Goal: Find specific page/section: Find specific page/section

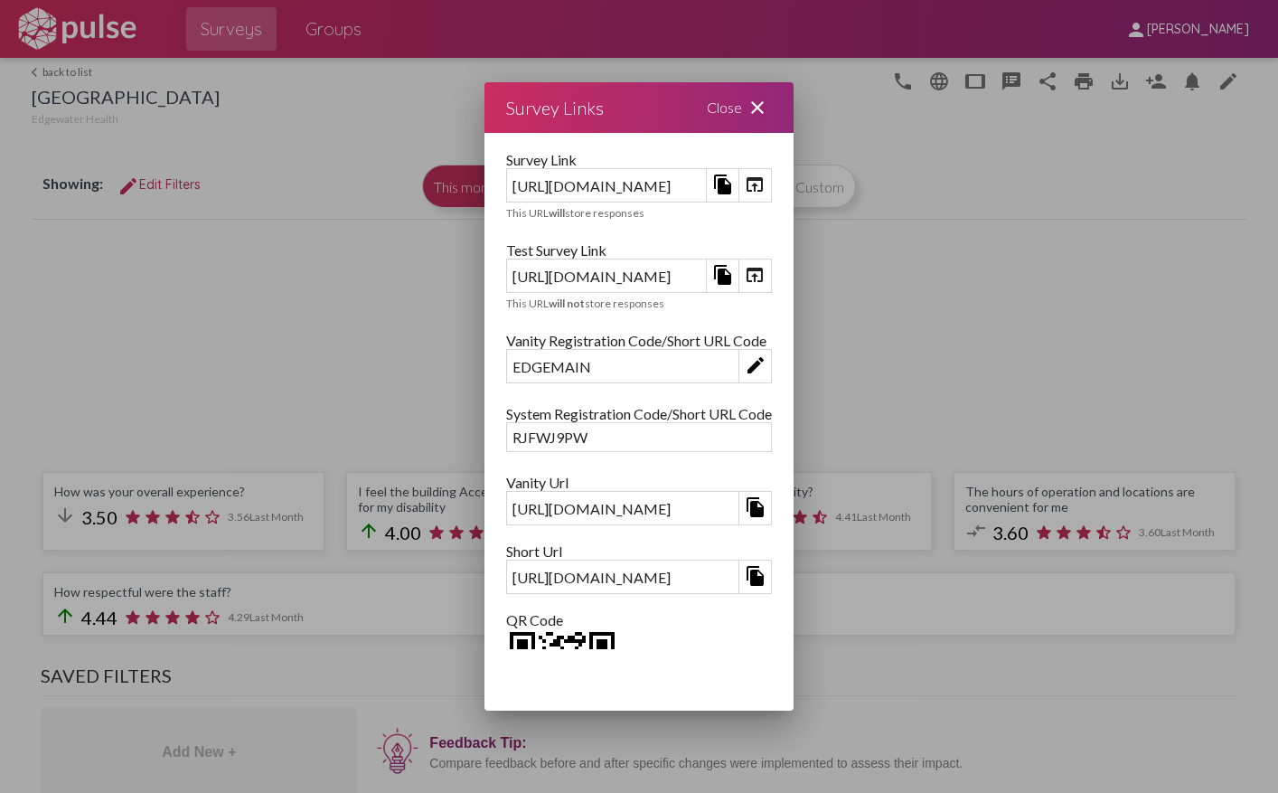
click at [794, 112] on div "Close close" at bounding box center [739, 107] width 108 height 51
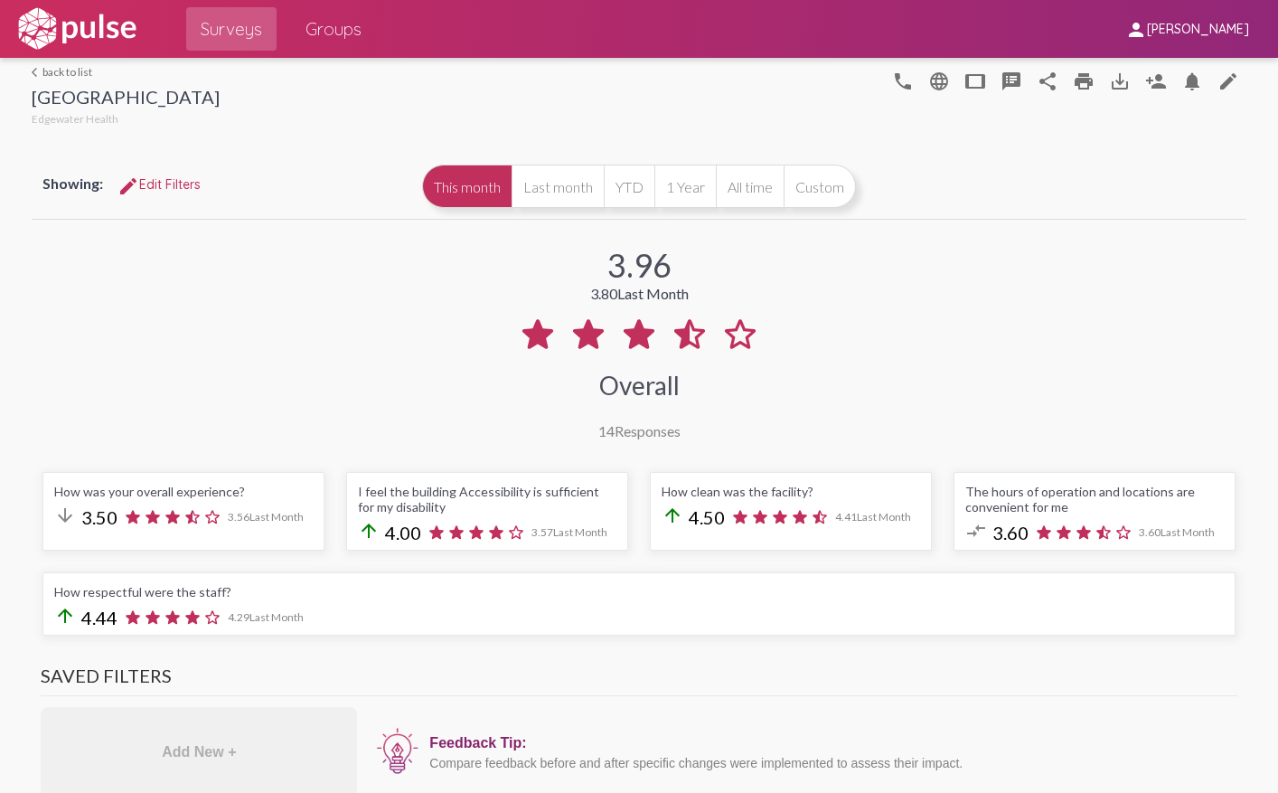
click at [52, 62] on div "arrow_back_ios back to list Main Building Edgewater Health phone language table…" at bounding box center [639, 94] width 1214 height 72
click at [50, 69] on link "arrow_back_ios back to list" at bounding box center [126, 72] width 188 height 14
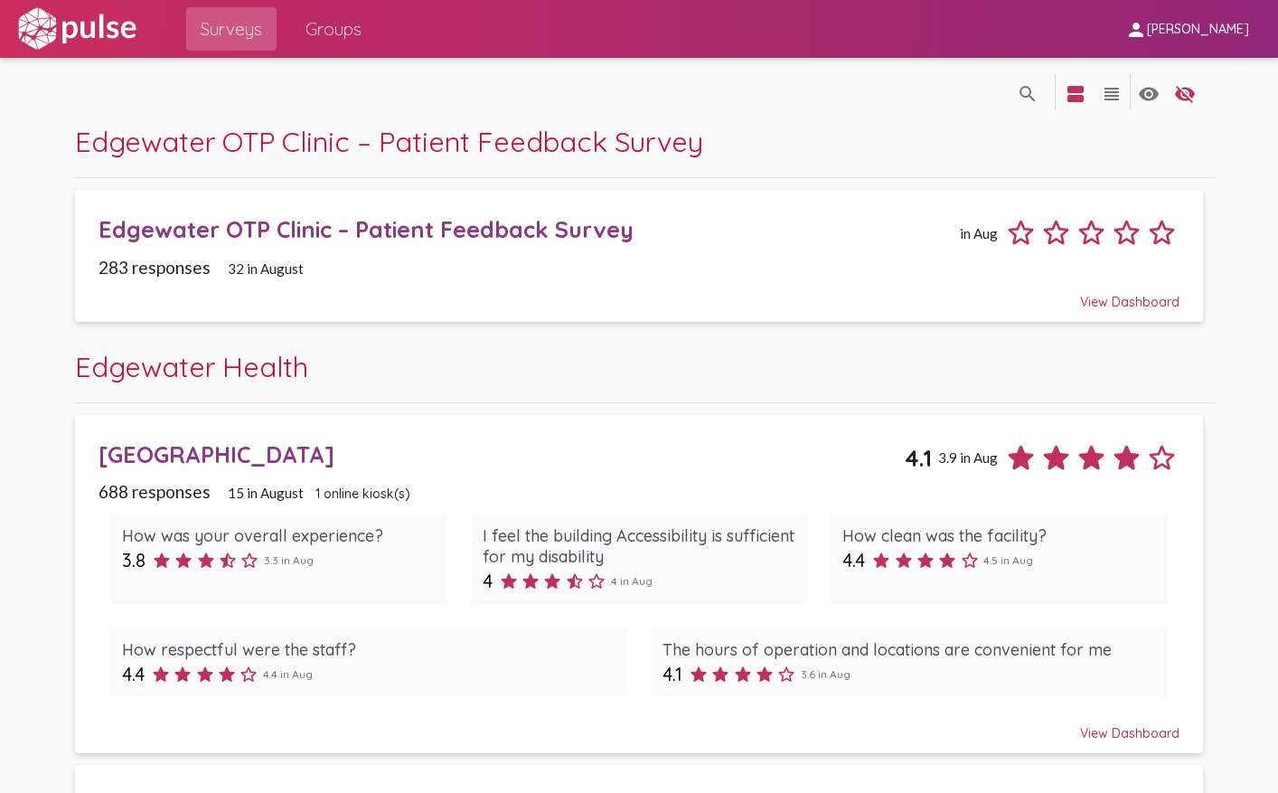
click at [415, 245] on div "Edgewater OTP Clinic – Patient Feedback Survey in Aug" at bounding box center [639, 226] width 1081 height 49
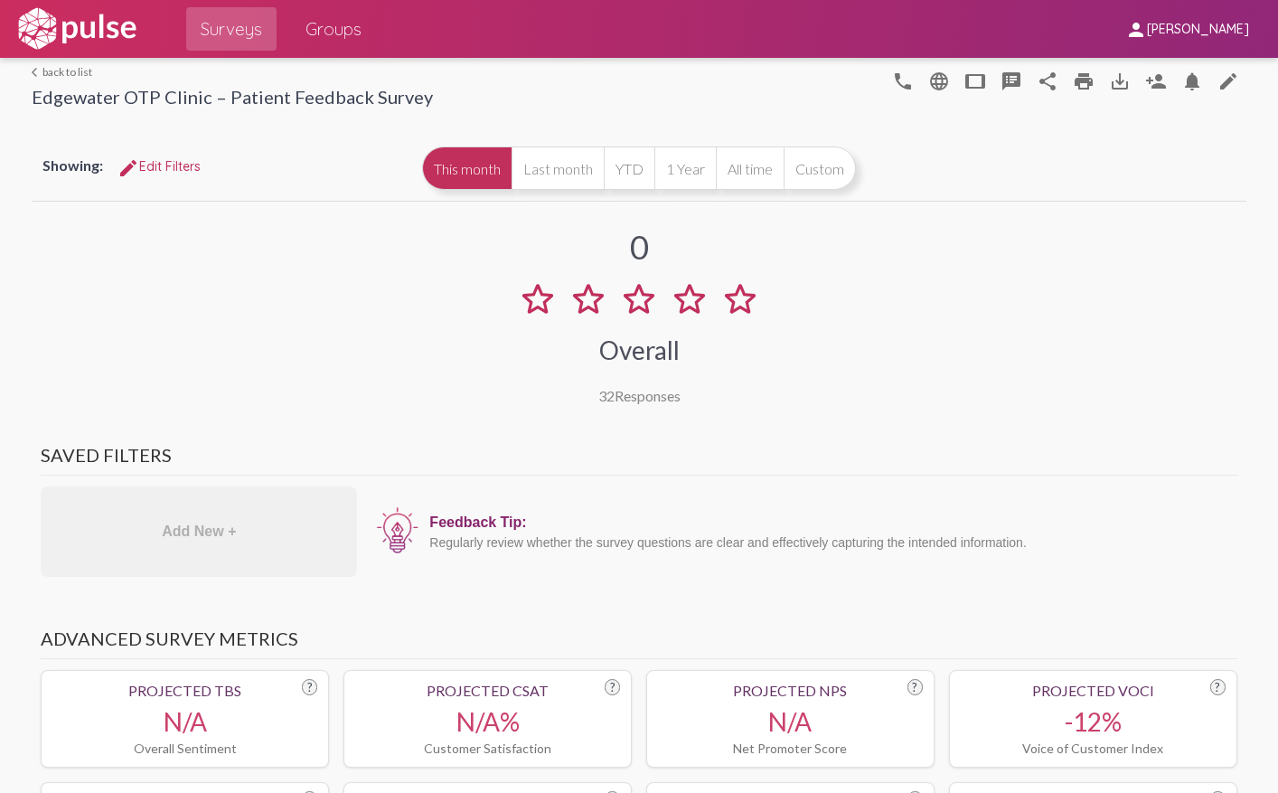
click at [65, 74] on link "arrow_back_ios back to list" at bounding box center [232, 72] width 401 height 14
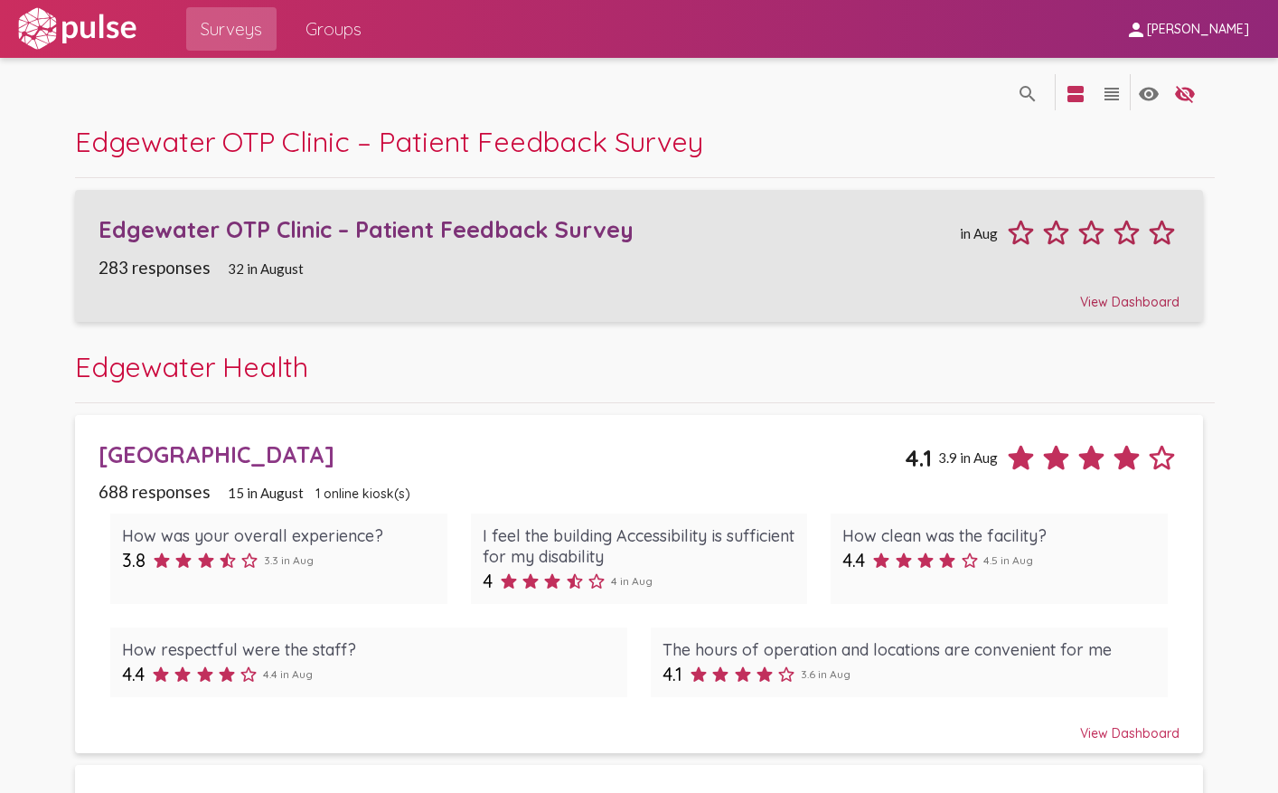
click at [267, 228] on div "Edgewater OTP Clinic – Patient Feedback Survey" at bounding box center [526, 229] width 855 height 28
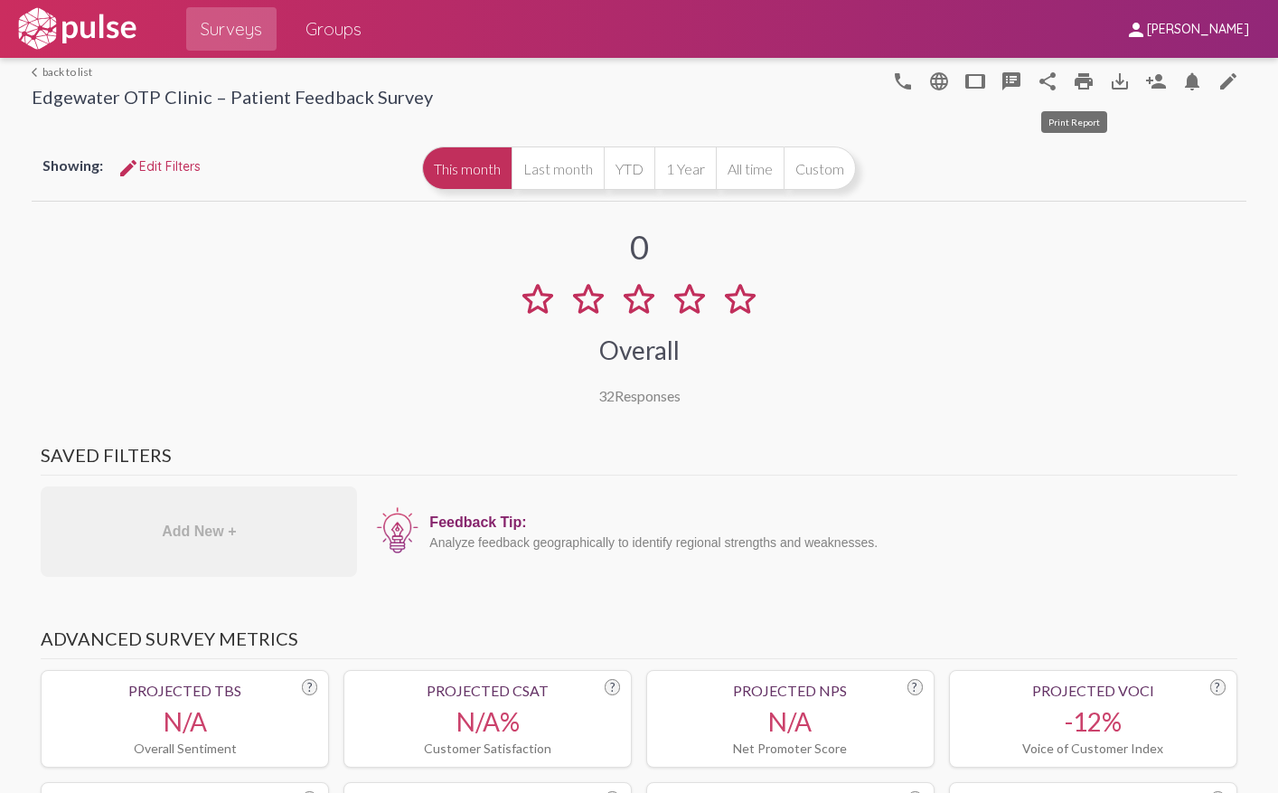
click at [1073, 75] on mat-icon "print" at bounding box center [1084, 82] width 22 height 22
click at [732, 165] on button "All time" at bounding box center [750, 167] width 68 height 43
click at [1073, 81] on mat-icon "print" at bounding box center [1084, 82] width 22 height 22
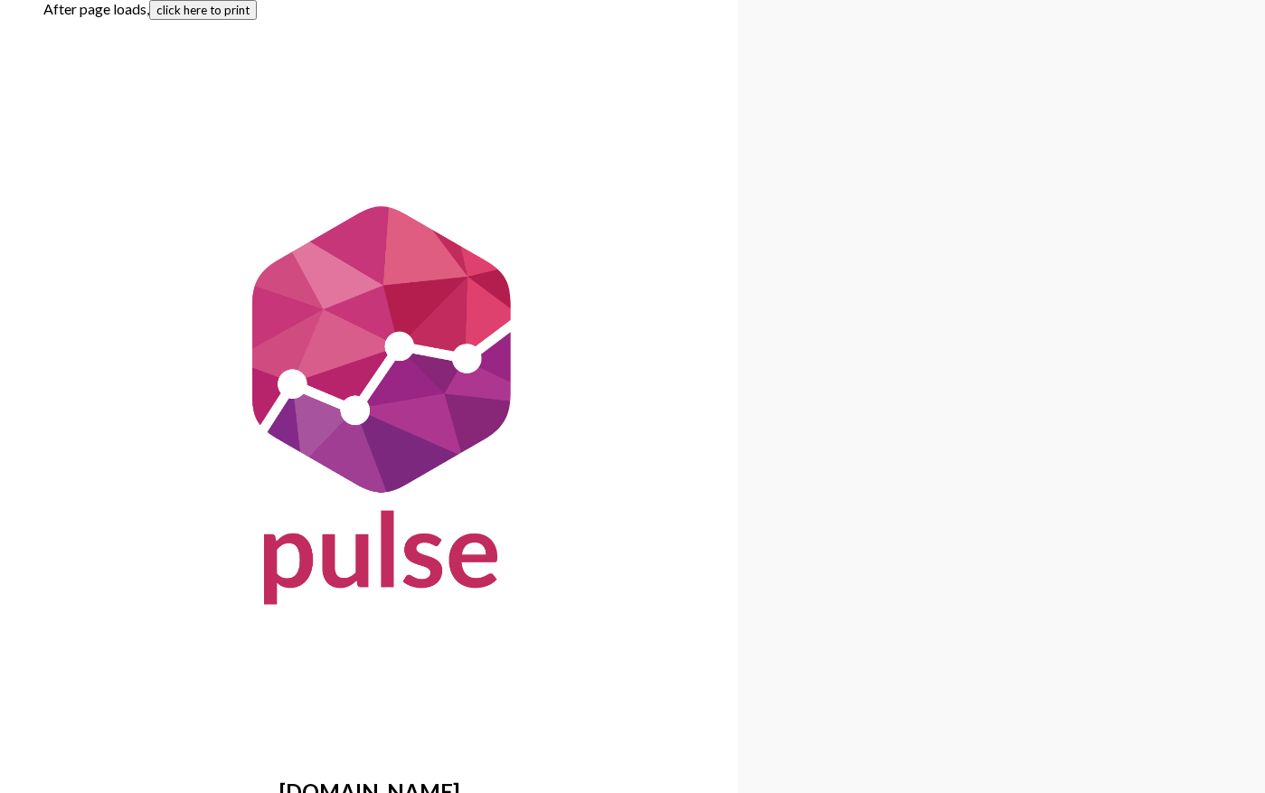
click at [195, 10] on button "click here to print" at bounding box center [203, 10] width 108 height 20
